Goal: Information Seeking & Learning: Learn about a topic

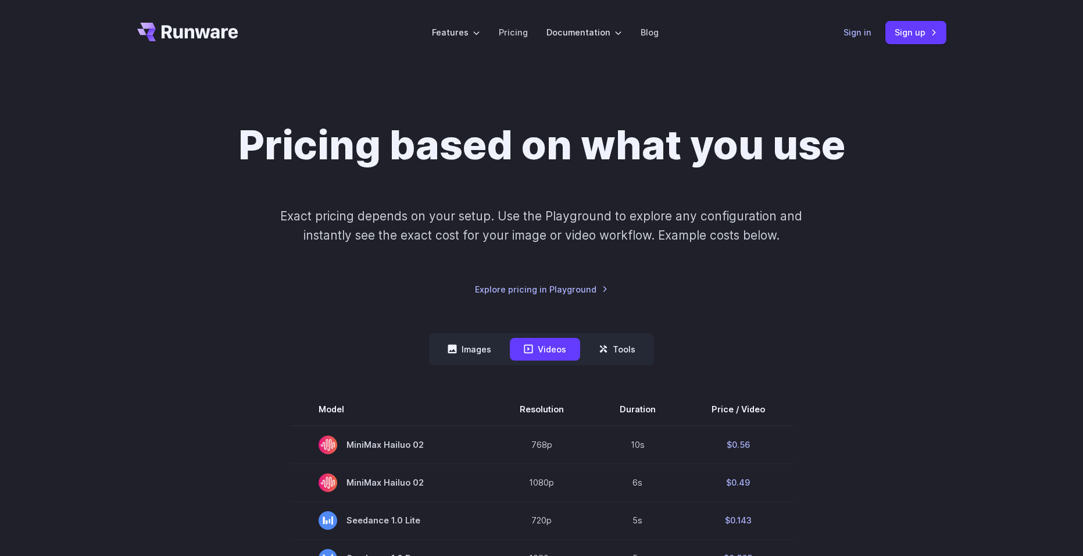
click at [855, 34] on link "Sign in" at bounding box center [858, 32] width 28 height 13
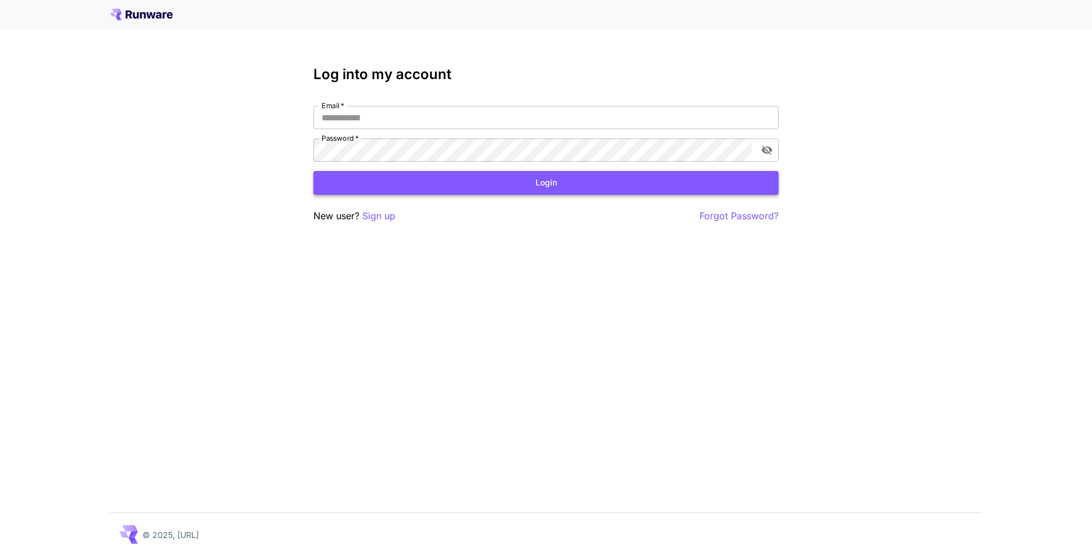
type input "**********"
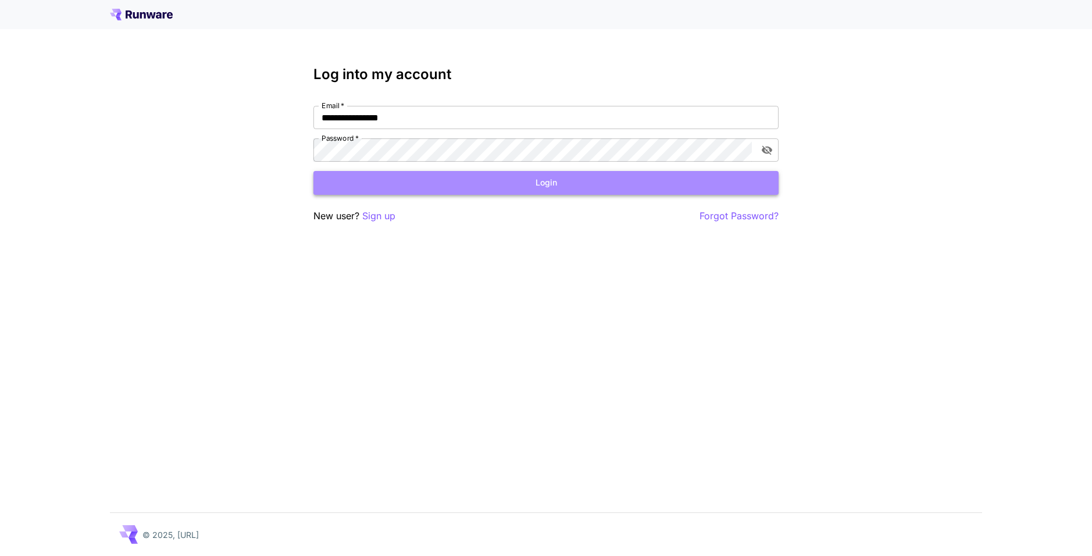
click at [376, 179] on button "Login" at bounding box center [545, 183] width 465 height 24
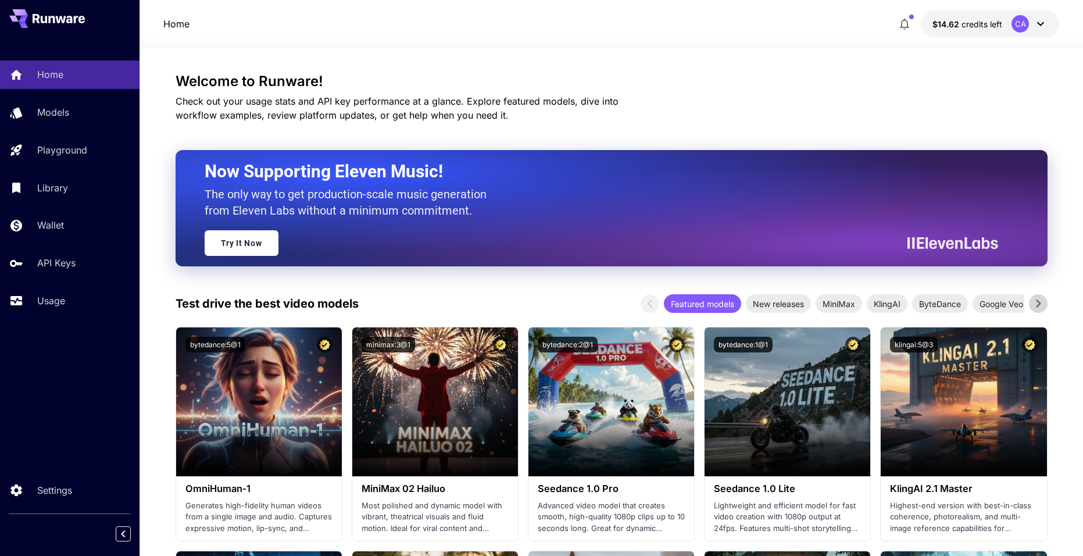
scroll to position [58, 0]
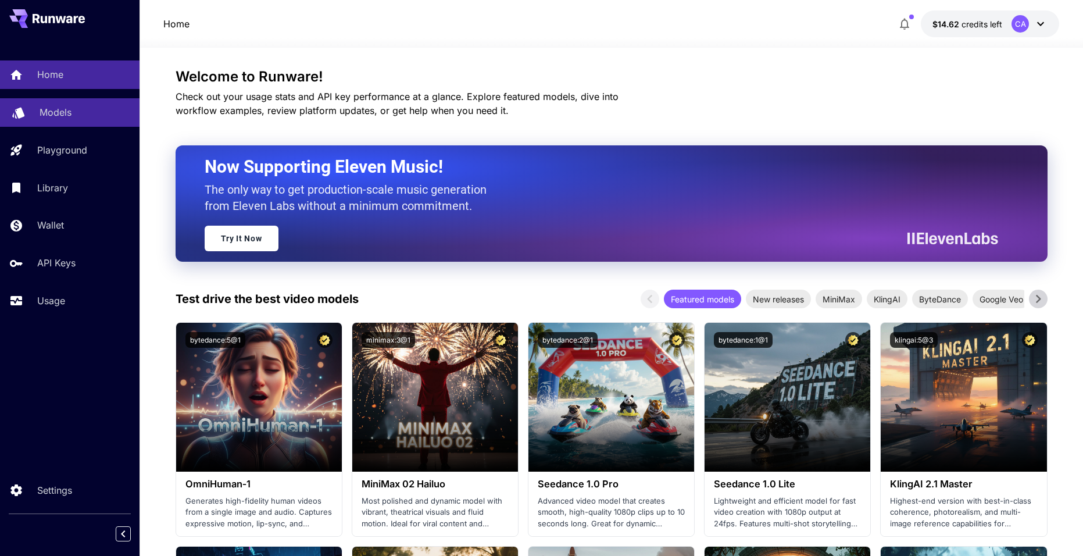
click at [86, 113] on div "Models" at bounding box center [85, 112] width 91 height 14
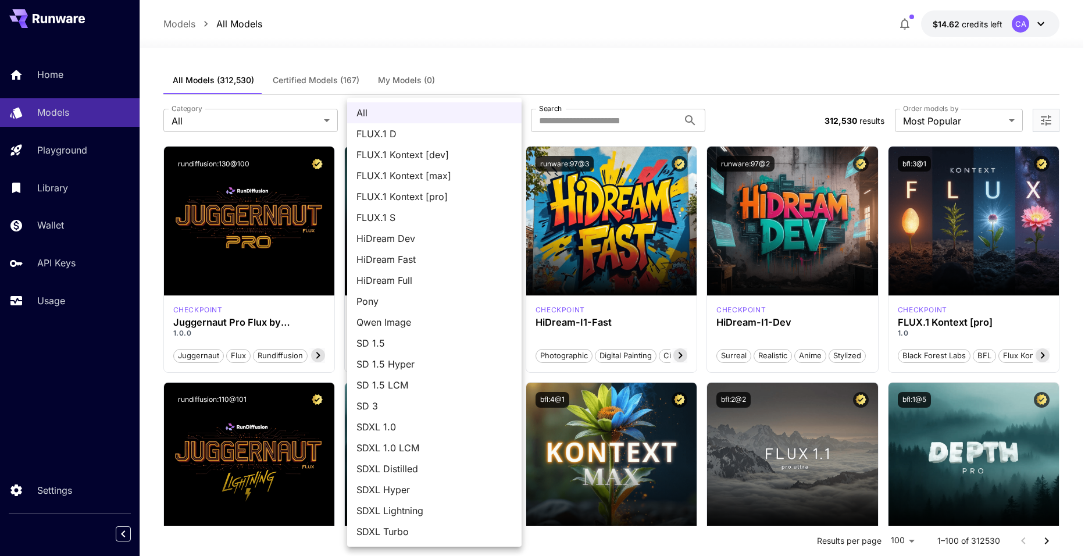
click at [451, 123] on li "FLUX.1 D" at bounding box center [434, 133] width 174 height 21
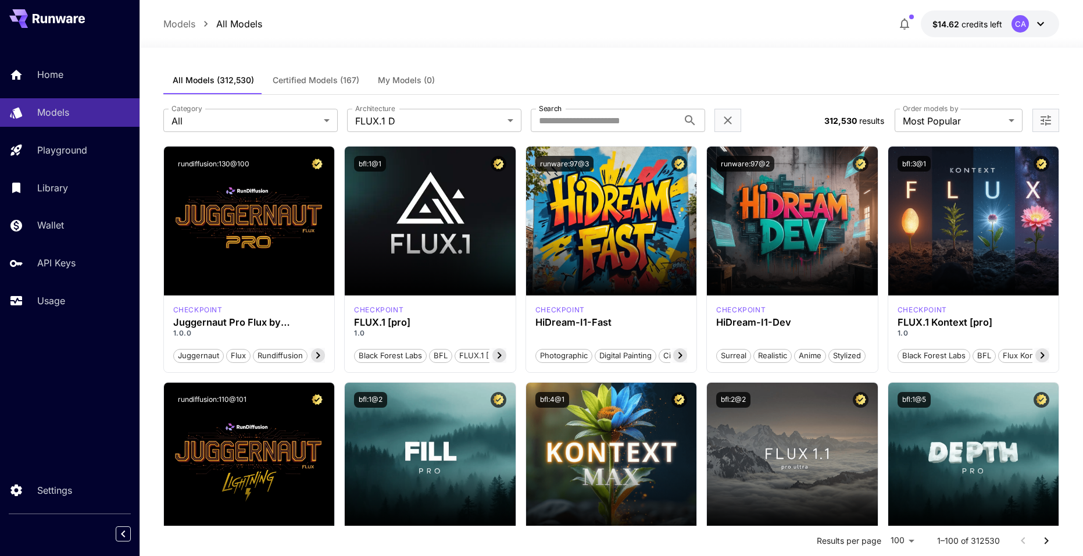
click at [284, 115] on div "All FLUX.1 D FLUX.1 Kontext [dev] FLUX.1 Kontext [max] FLUX.1 Kontext [pro] FLU…" at bounding box center [541, 278] width 1083 height 556
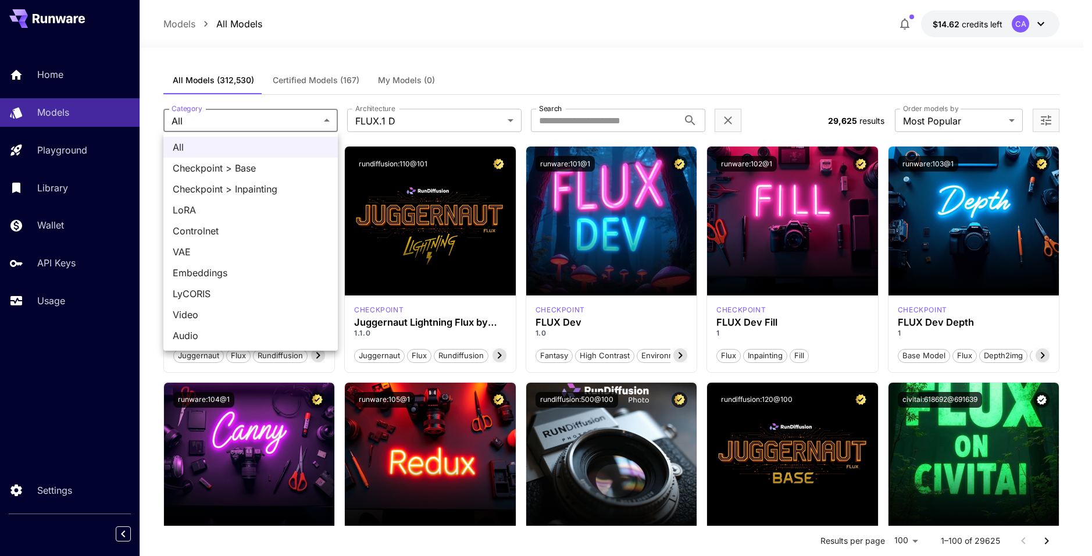
click at [703, 75] on div at bounding box center [546, 278] width 1092 height 556
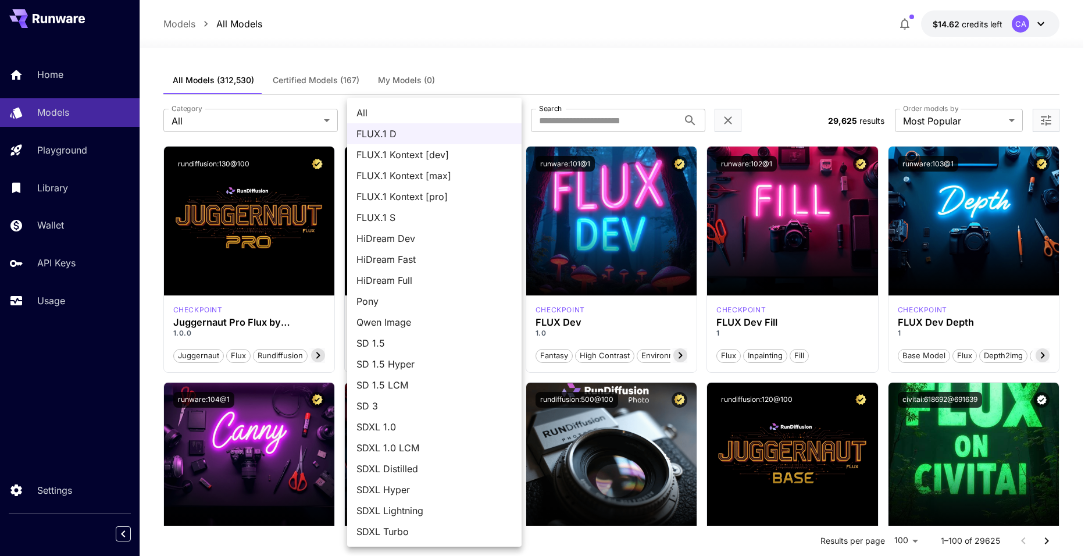
click at [387, 117] on span "All" at bounding box center [435, 113] width 156 height 14
type input "***"
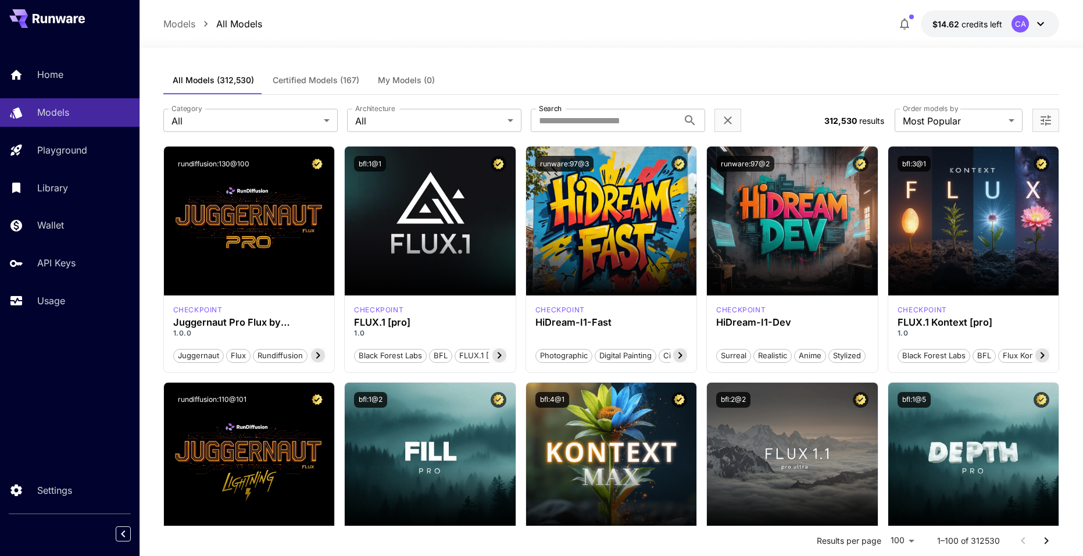
click at [921, 110] on label "Order models by" at bounding box center [930, 109] width 55 height 10
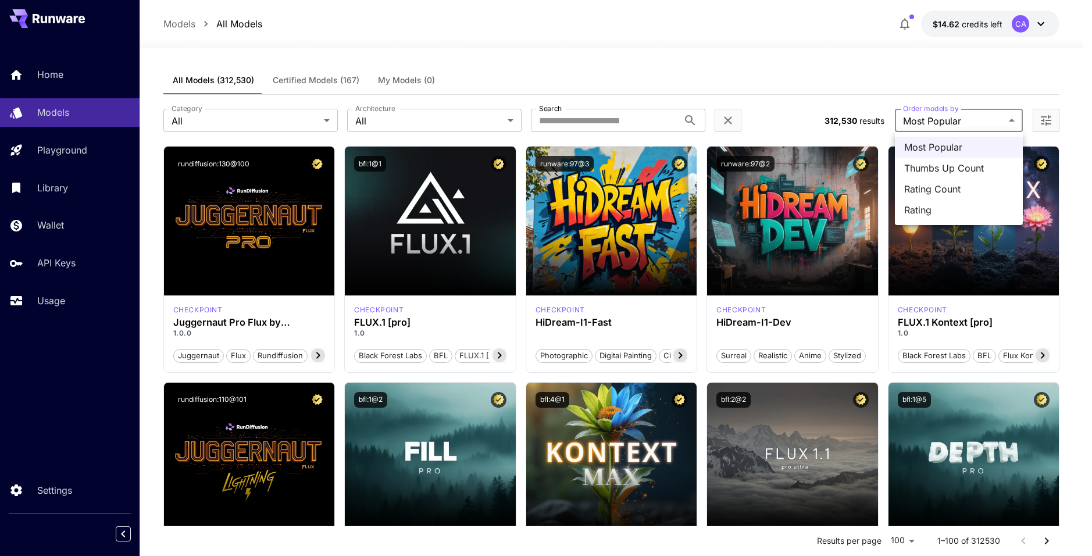
click at [943, 147] on span "Most Popular" at bounding box center [958, 147] width 109 height 14
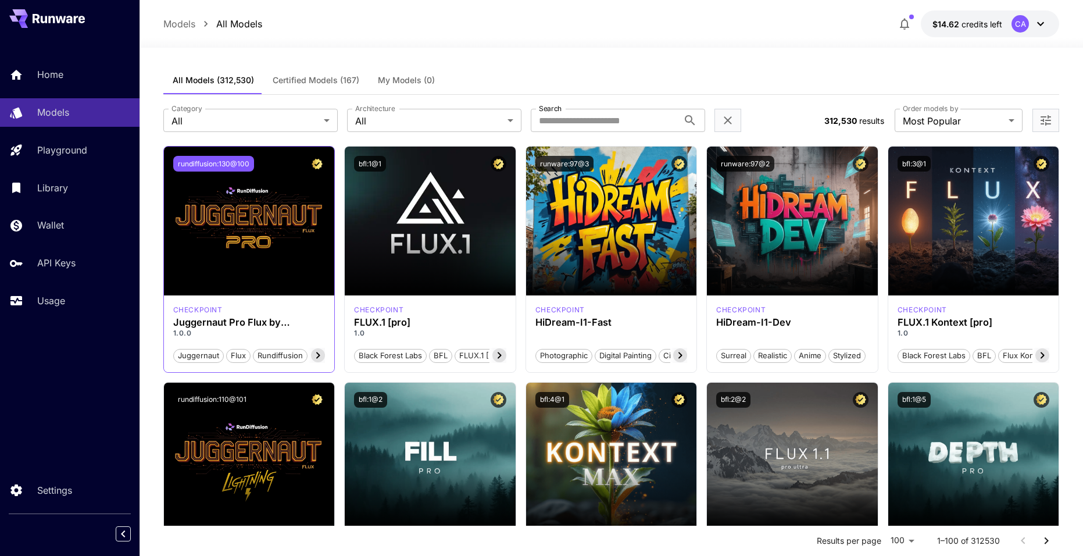
click at [230, 162] on button "rundiffusion:130@100" at bounding box center [213, 164] width 81 height 16
click at [82, 287] on link "Usage" at bounding box center [70, 301] width 140 height 28
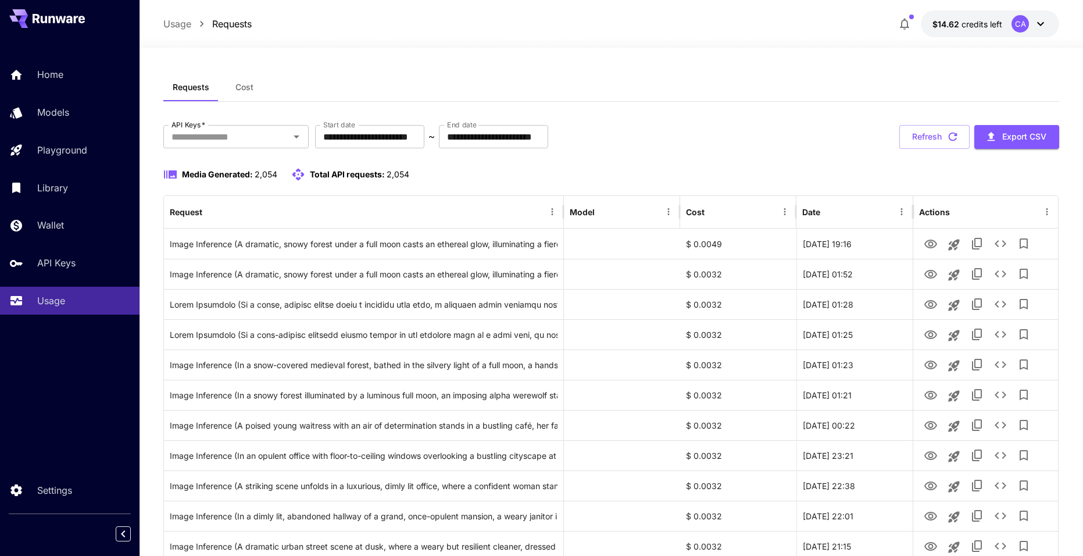
click at [686, 139] on div "**********" at bounding box center [611, 137] width 897 height 24
drag, startPoint x: 726, startPoint y: 245, endPoint x: 696, endPoint y: 246, distance: 30.8
click at [696, 246] on div "$ 0.0059" at bounding box center [738, 244] width 116 height 30
copy div "0.0059"
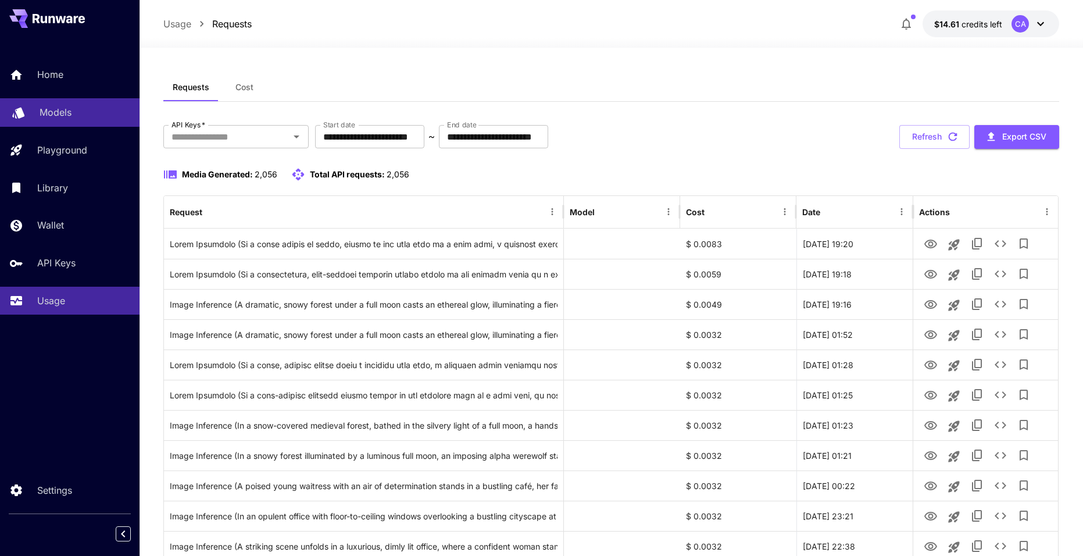
click at [79, 110] on div "Models" at bounding box center [85, 112] width 91 height 14
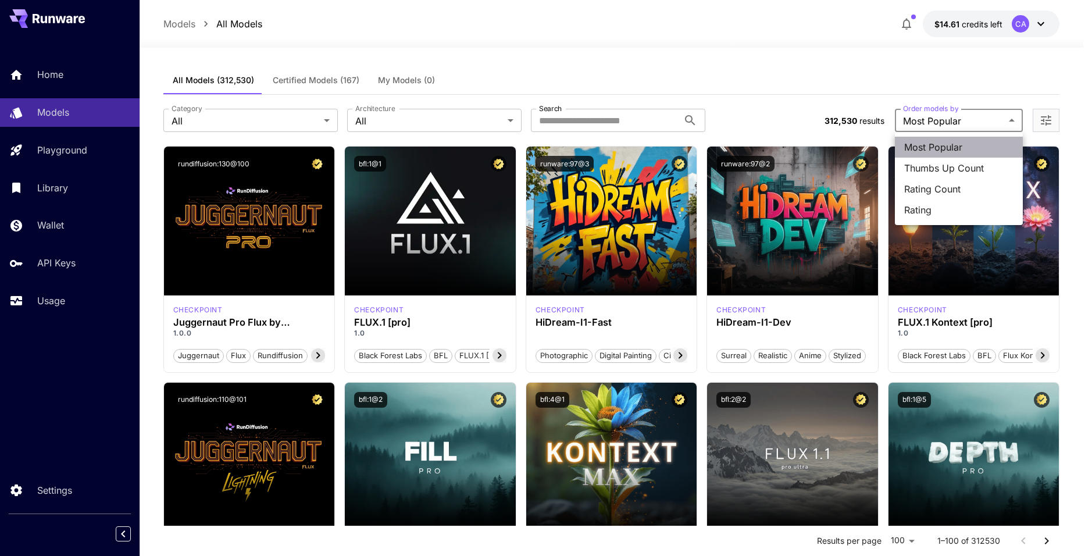
click at [922, 144] on span "Most Popular" at bounding box center [958, 147] width 109 height 14
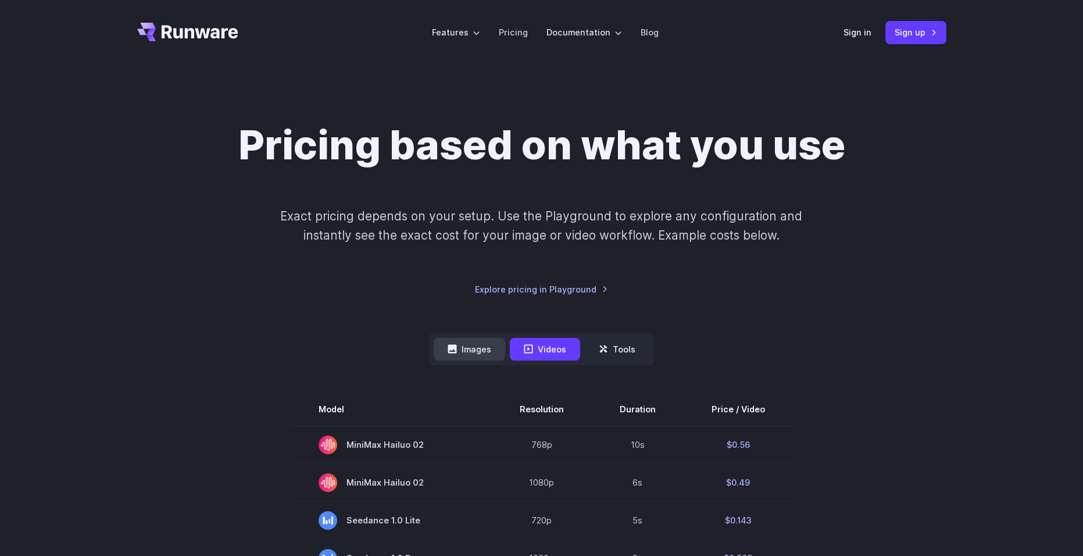
click at [460, 359] on button "Images" at bounding box center [470, 349] width 72 height 23
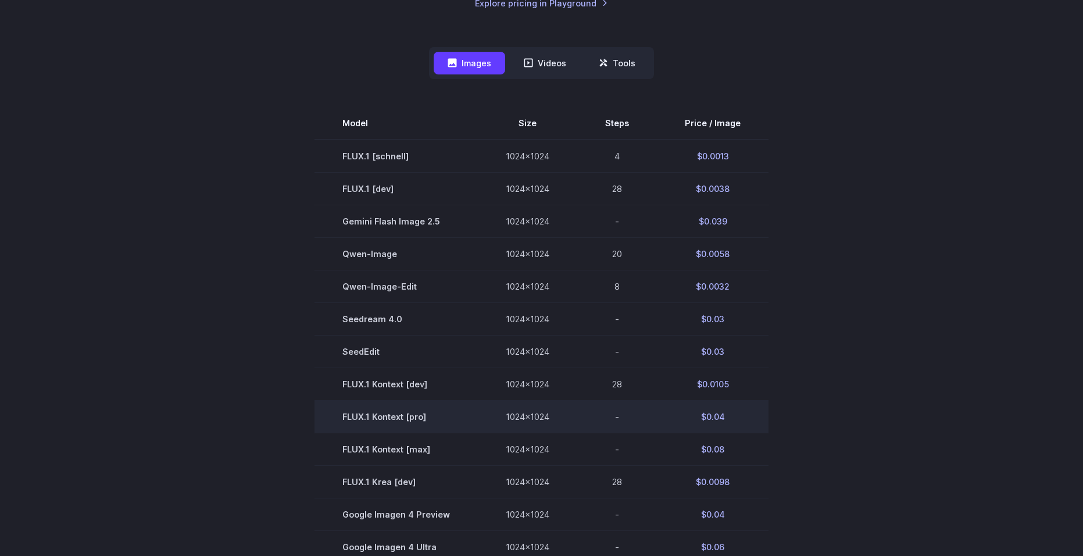
scroll to position [291, 0]
